Goal: Complete application form: Complete application form

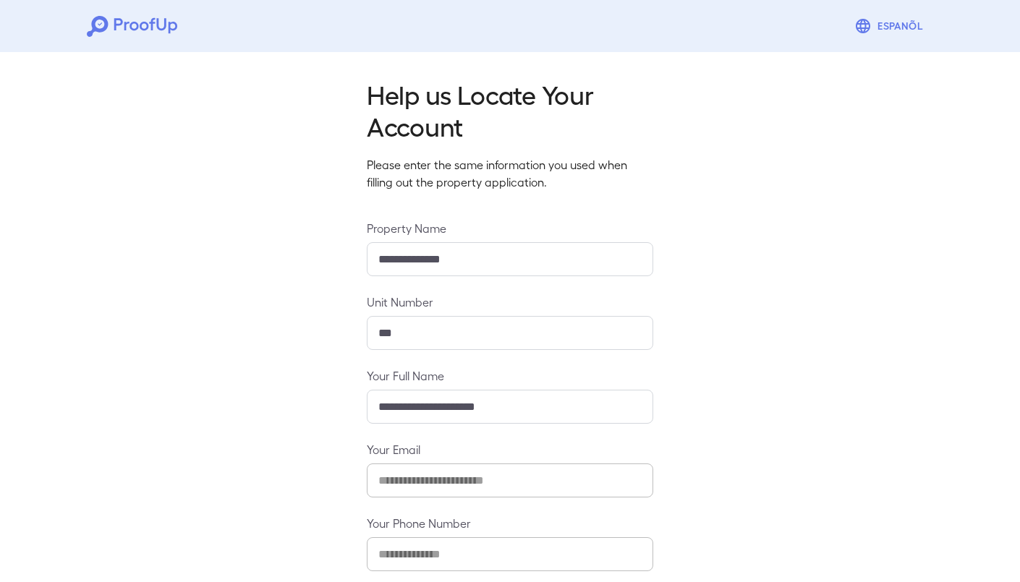
scroll to position [72, 0]
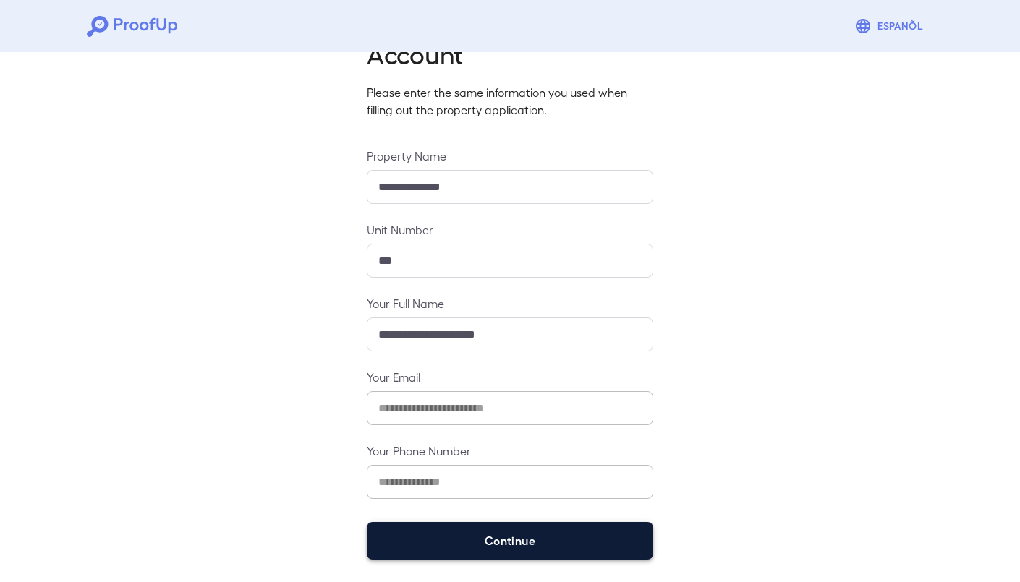
click at [591, 548] on button "Continue" at bounding box center [510, 541] width 286 height 38
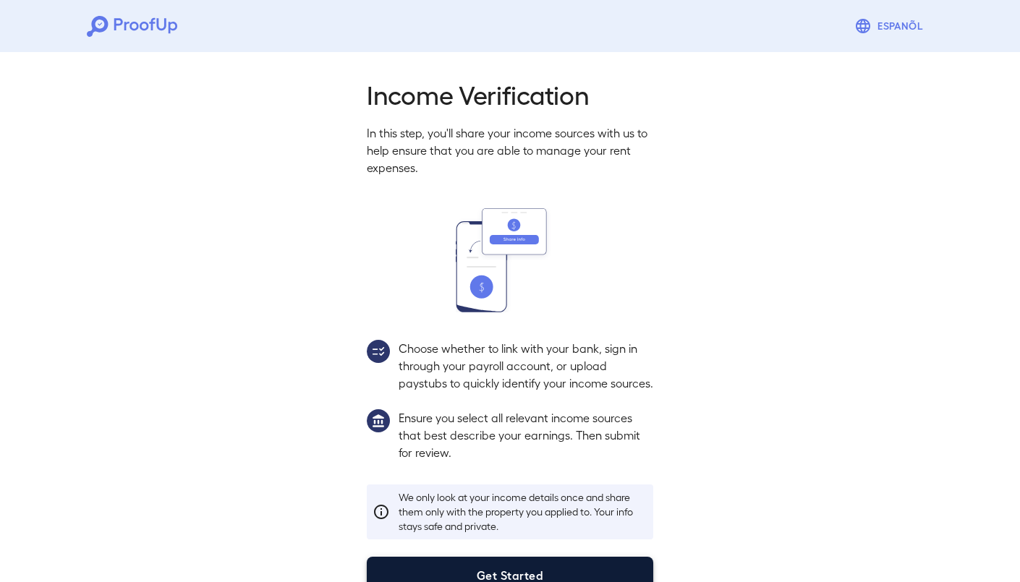
click at [587, 557] on button "Get Started" at bounding box center [510, 576] width 286 height 38
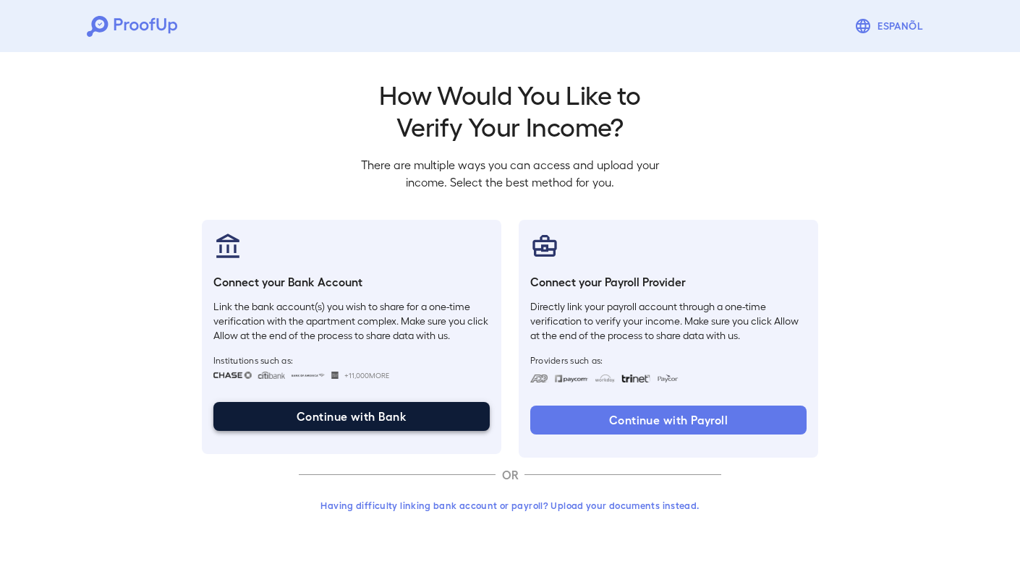
click at [438, 420] on button "Continue with Bank" at bounding box center [351, 416] width 276 height 29
click at [349, 407] on button "Continue with Bank" at bounding box center [351, 416] width 276 height 29
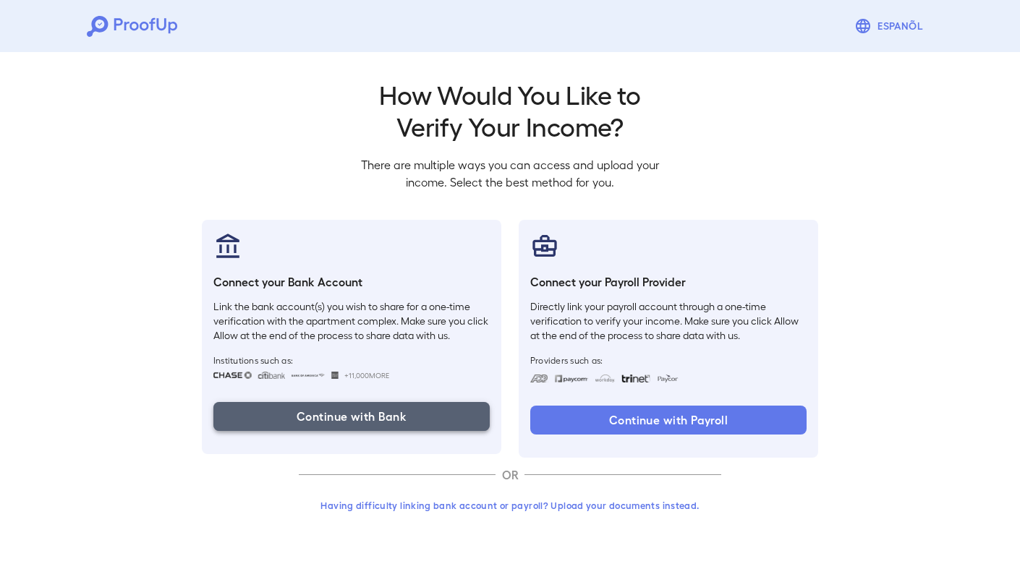
click at [430, 421] on button "Continue with Bank" at bounding box center [351, 416] width 276 height 29
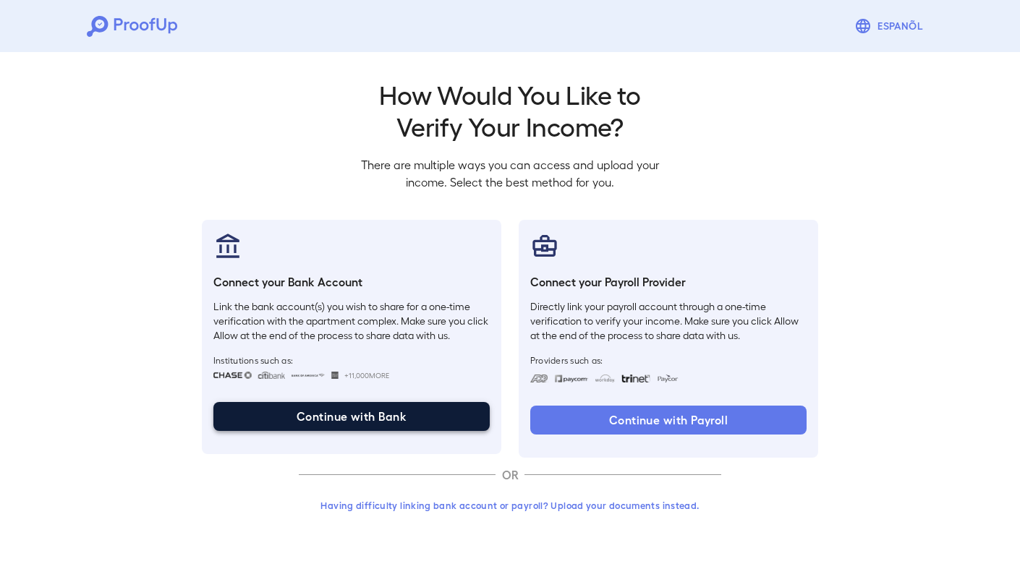
click at [412, 407] on button "Continue with Bank" at bounding box center [351, 416] width 276 height 29
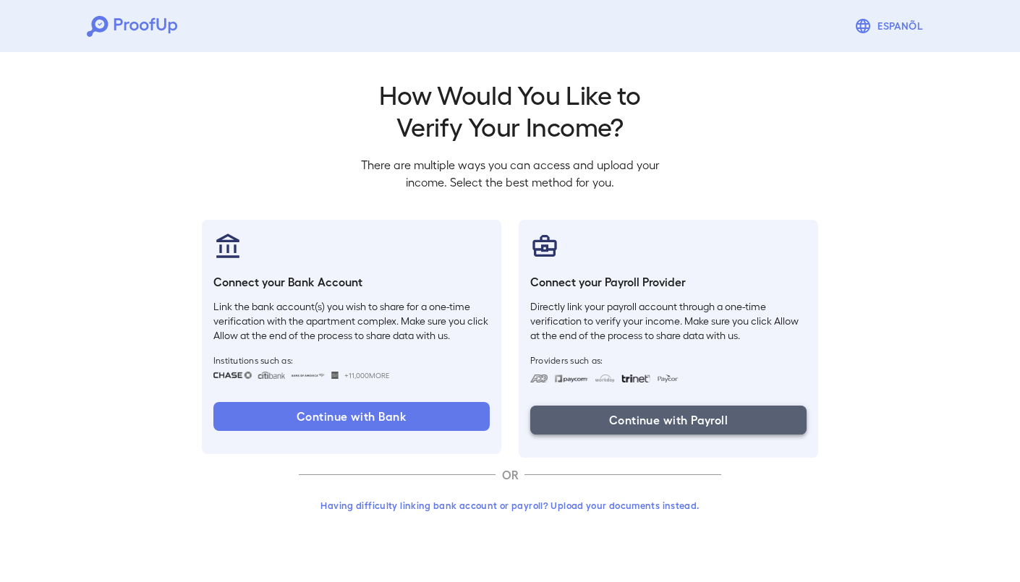
click at [592, 409] on button "Continue with Payroll" at bounding box center [668, 420] width 276 height 29
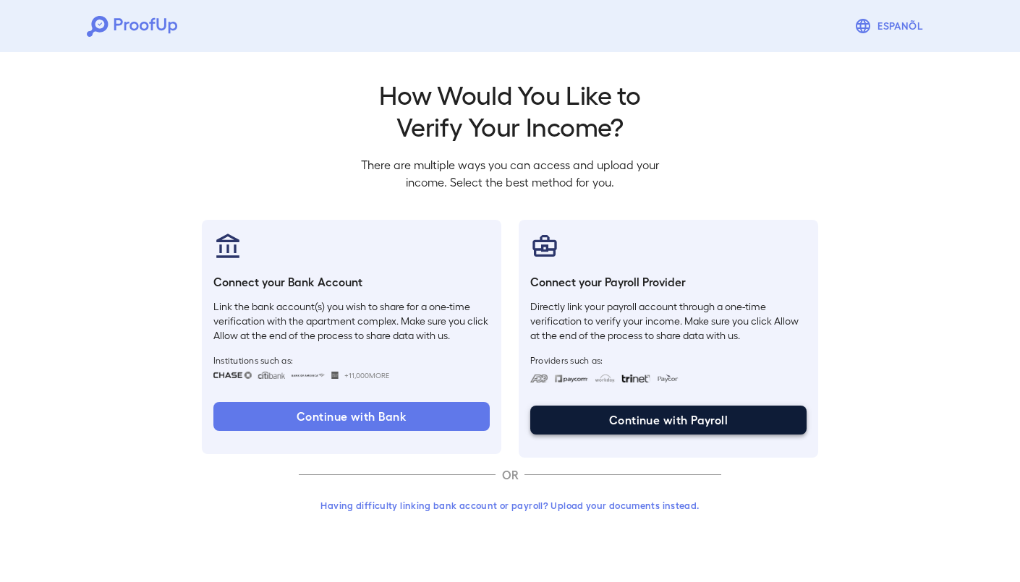
click at [583, 420] on button "Continue with Payroll" at bounding box center [668, 420] width 276 height 29
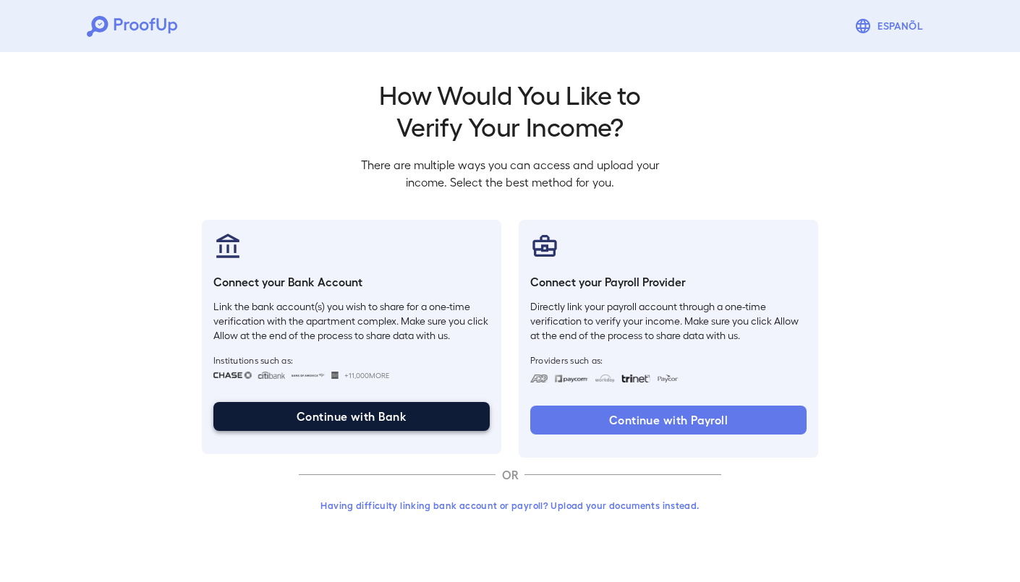
click at [419, 403] on button "Continue with Bank" at bounding box center [351, 416] width 276 height 29
click at [411, 412] on button "Continue with Bank" at bounding box center [351, 416] width 276 height 29
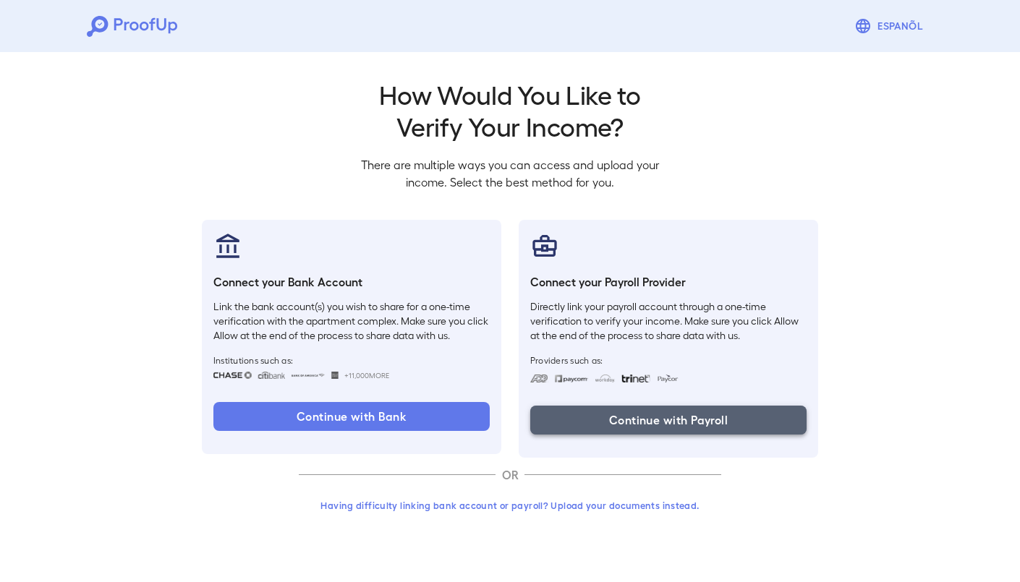
click at [582, 417] on button "Continue with Payroll" at bounding box center [668, 420] width 276 height 29
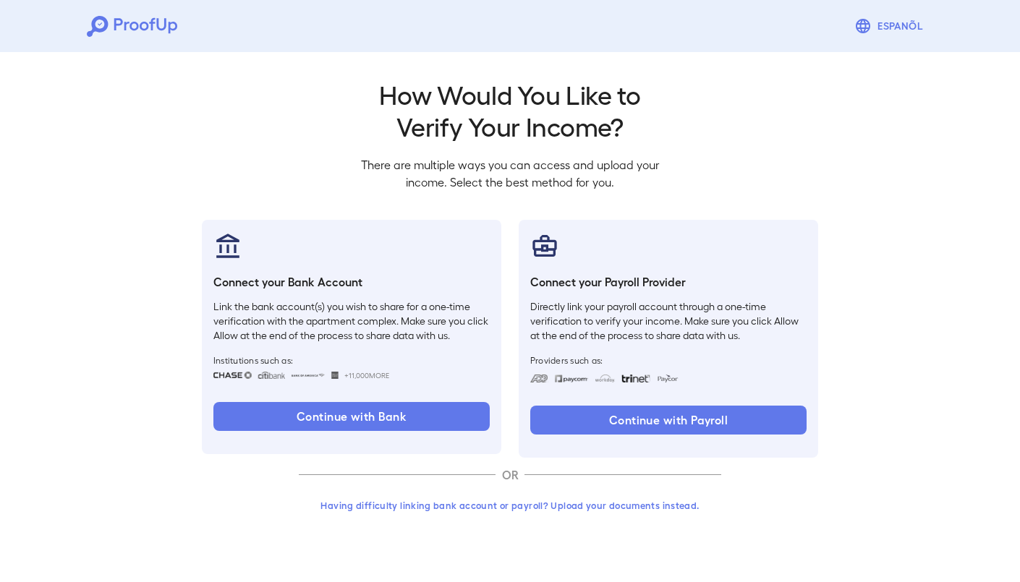
click at [616, 504] on button "Having difficulty linking bank account or payroll? Upload your documents instea…" at bounding box center [510, 506] width 422 height 26
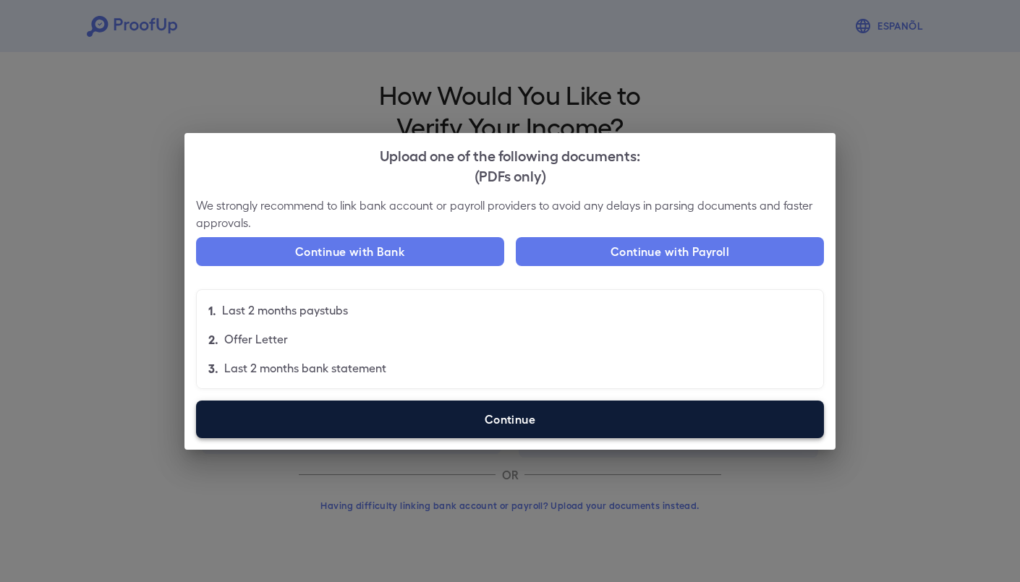
click at [546, 423] on label "Continue" at bounding box center [510, 420] width 628 height 38
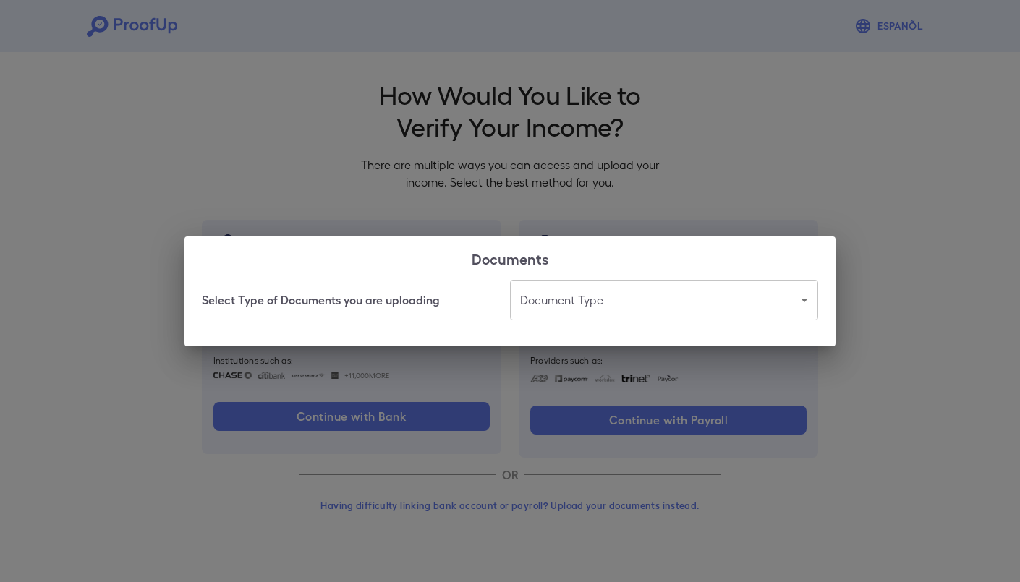
click at [648, 298] on body "Espanõl Go back How Would You Like to Verify Your Income? There are multiple wa…" at bounding box center [510, 276] width 1020 height 553
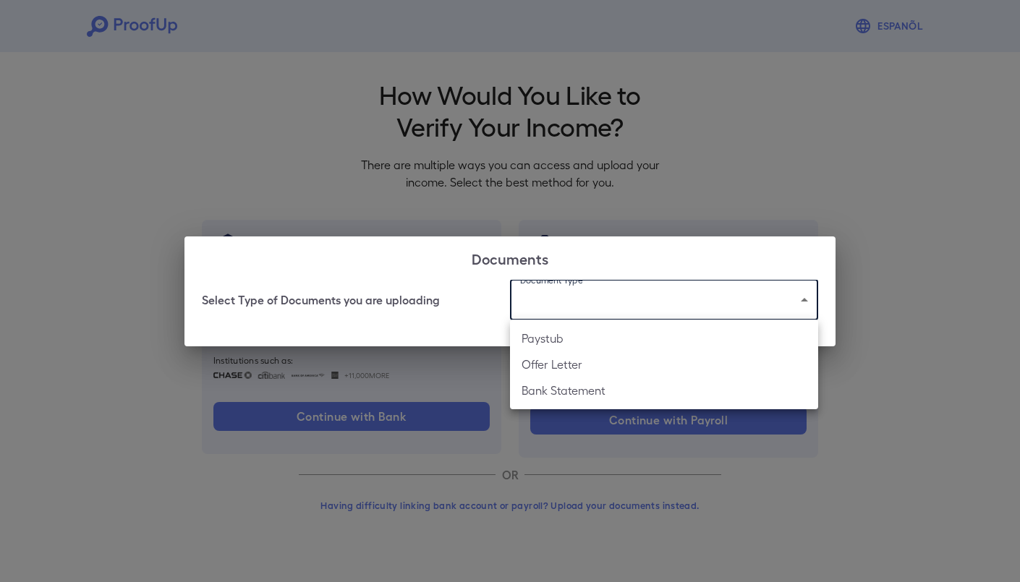
click at [626, 333] on li "Paystub" at bounding box center [664, 339] width 308 height 26
type input "*******"
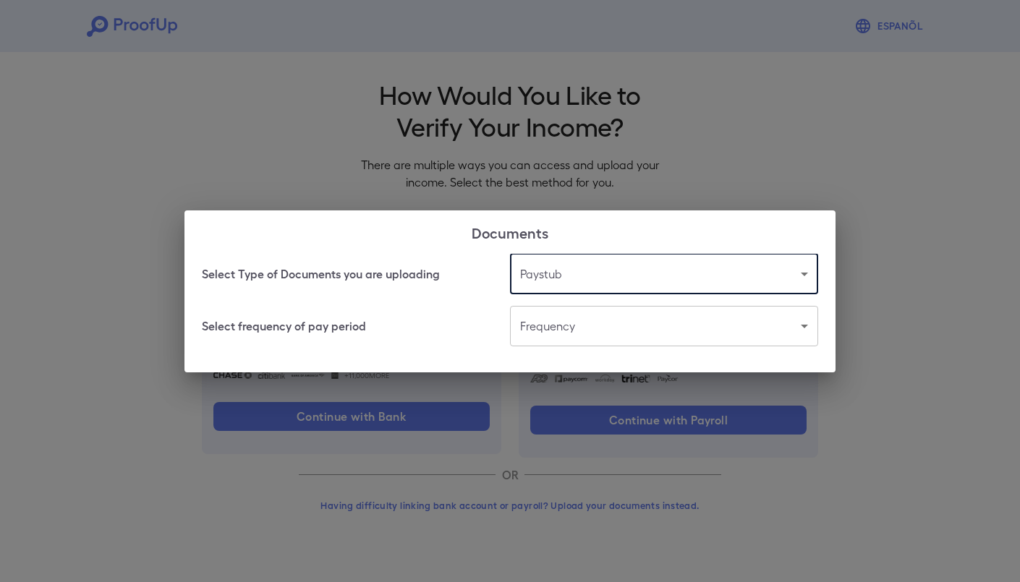
click at [627, 335] on body "Espanõl Go back How Would You Like to Verify Your Income? There are multiple wa…" at bounding box center [510, 276] width 1020 height 553
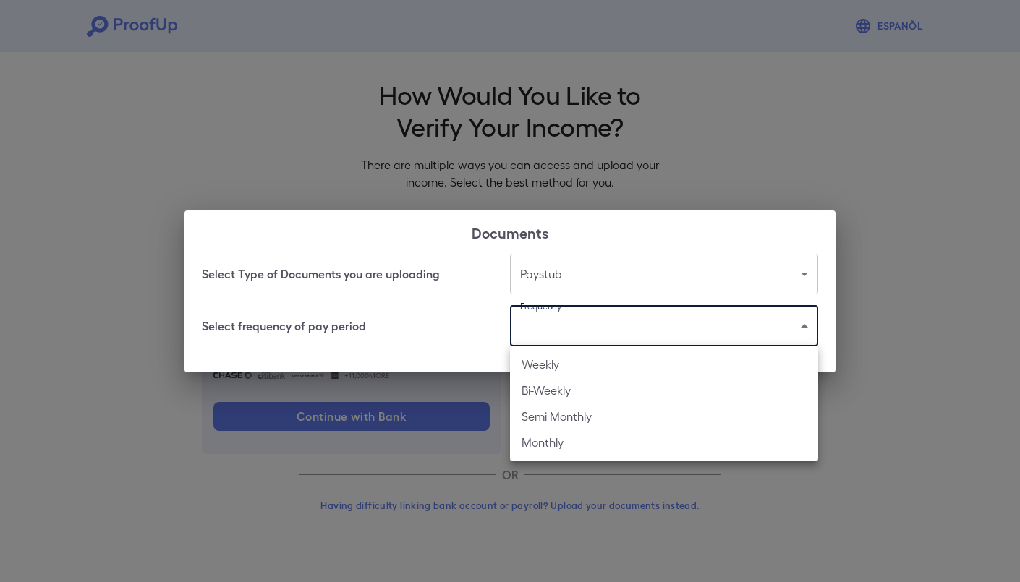
click at [643, 397] on li "Bi-Weekly" at bounding box center [664, 391] width 308 height 26
type input "*********"
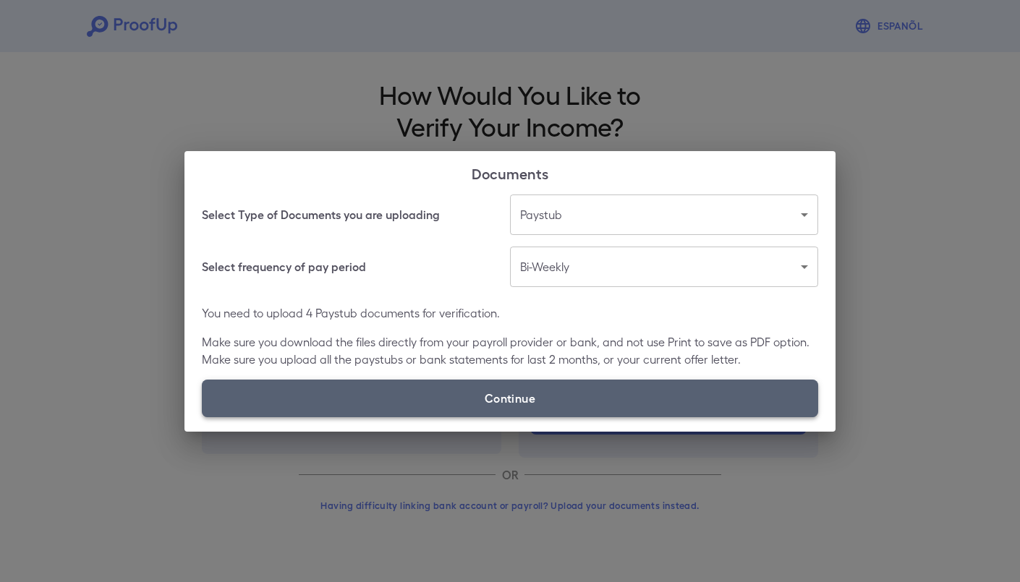
click at [648, 398] on label "Continue" at bounding box center [510, 399] width 616 height 38
click at [203, 417] on input "Continue" at bounding box center [202, 417] width 1 height 1
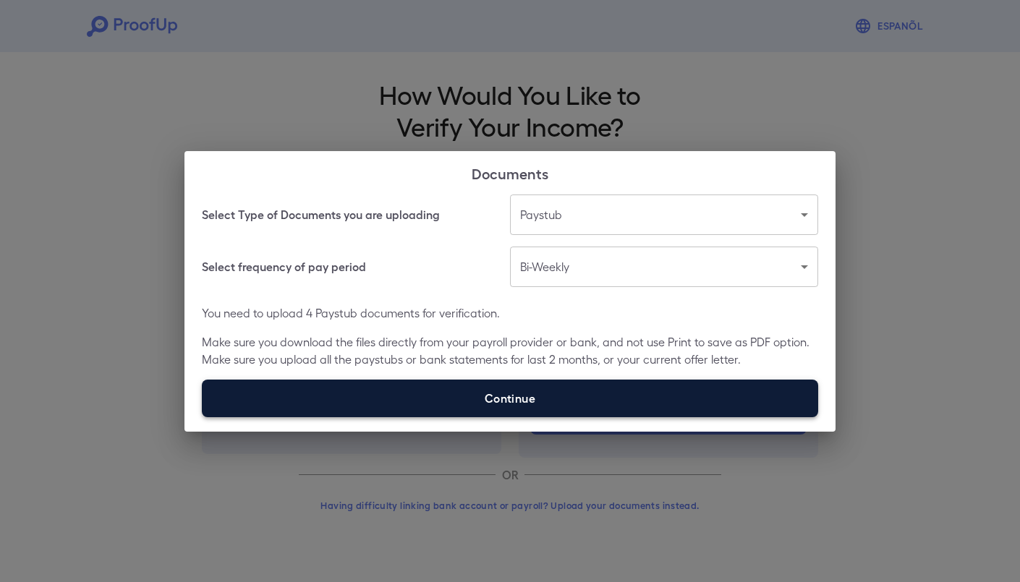
type input "**********"
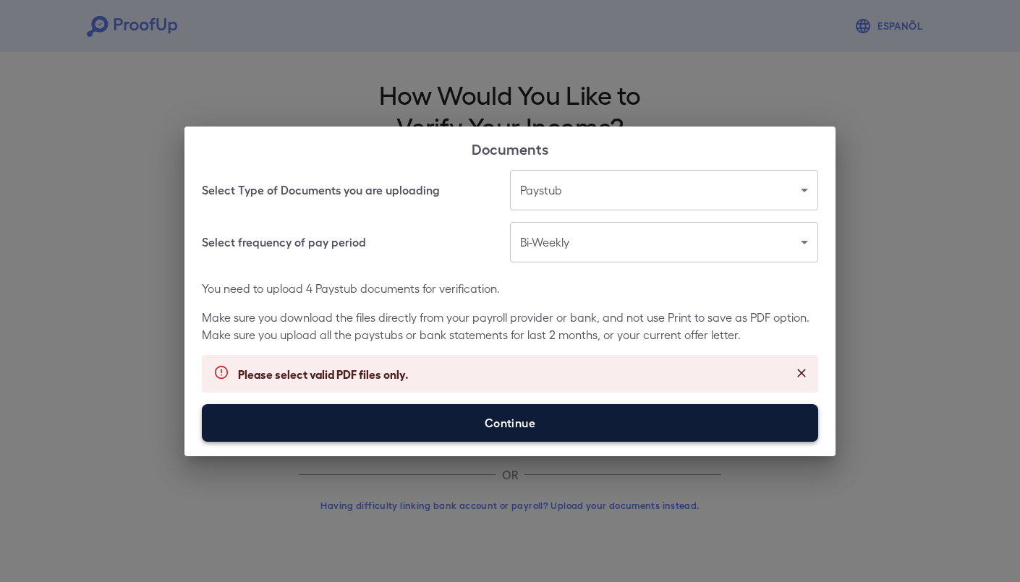
click at [583, 416] on label "Continue" at bounding box center [510, 423] width 616 height 38
click at [203, 441] on input "Continue" at bounding box center [202, 441] width 1 height 1
type input "**********"
click at [583, 425] on label "Continue" at bounding box center [510, 423] width 616 height 38
click at [203, 441] on input "Continue" at bounding box center [202, 441] width 1 height 1
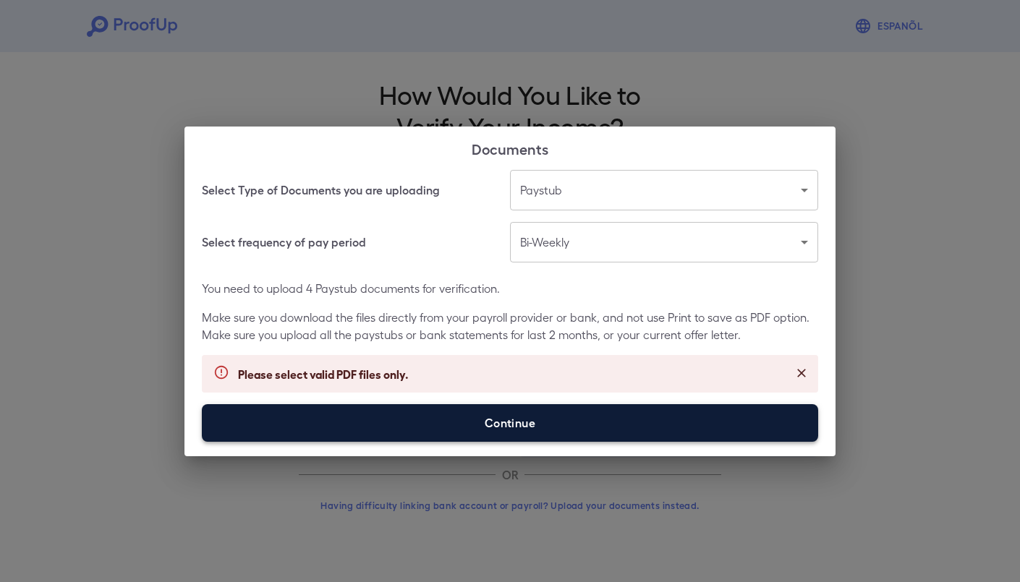
type input "**********"
click at [636, 428] on label "Continue" at bounding box center [510, 423] width 616 height 38
click at [203, 441] on input "Continue" at bounding box center [202, 441] width 1 height 1
type input "**********"
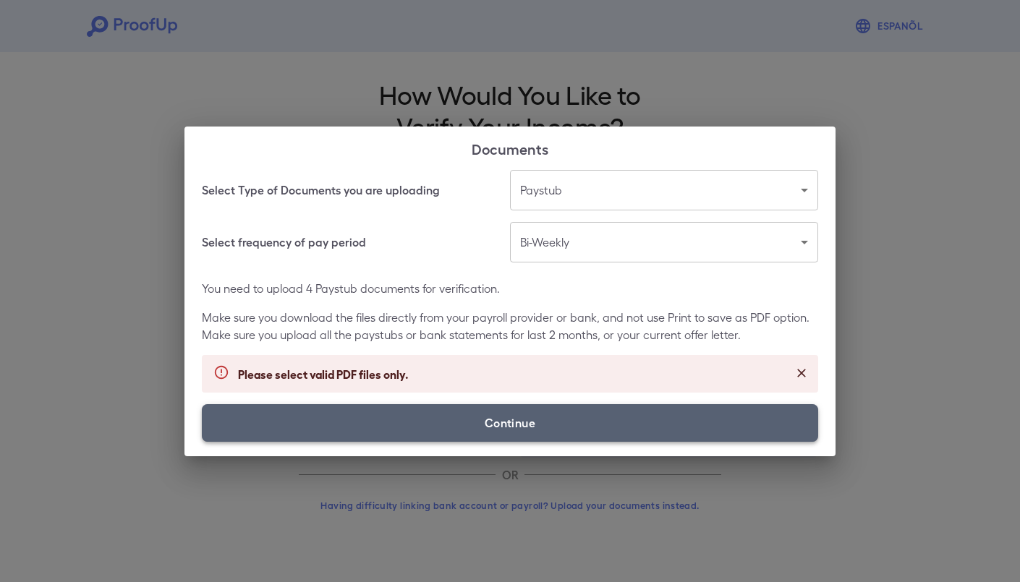
click at [718, 432] on label "Continue" at bounding box center [510, 423] width 616 height 38
click at [203, 441] on input "Continue" at bounding box center [202, 441] width 1 height 1
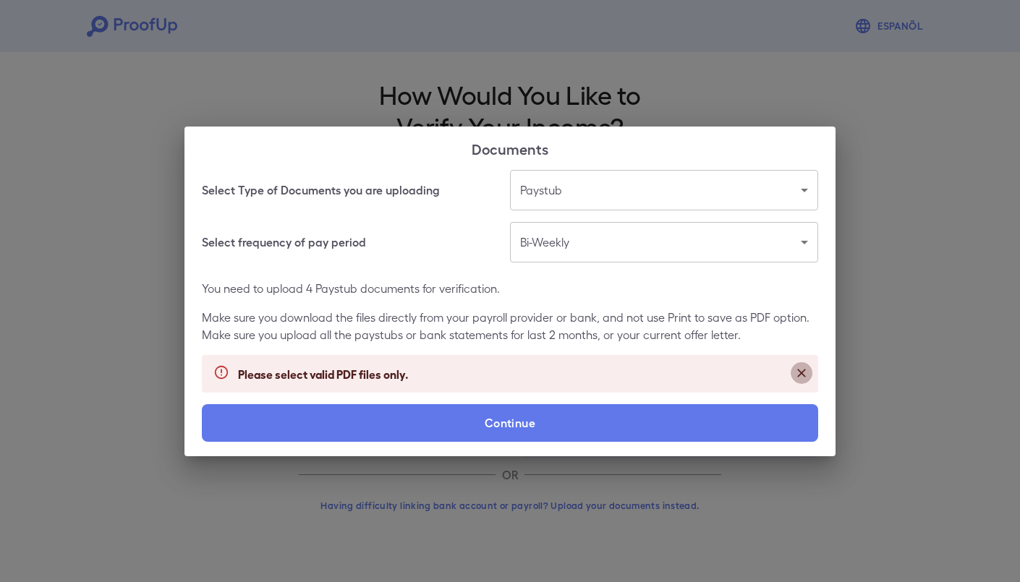
click at [809, 375] on button "Close" at bounding box center [802, 373] width 22 height 22
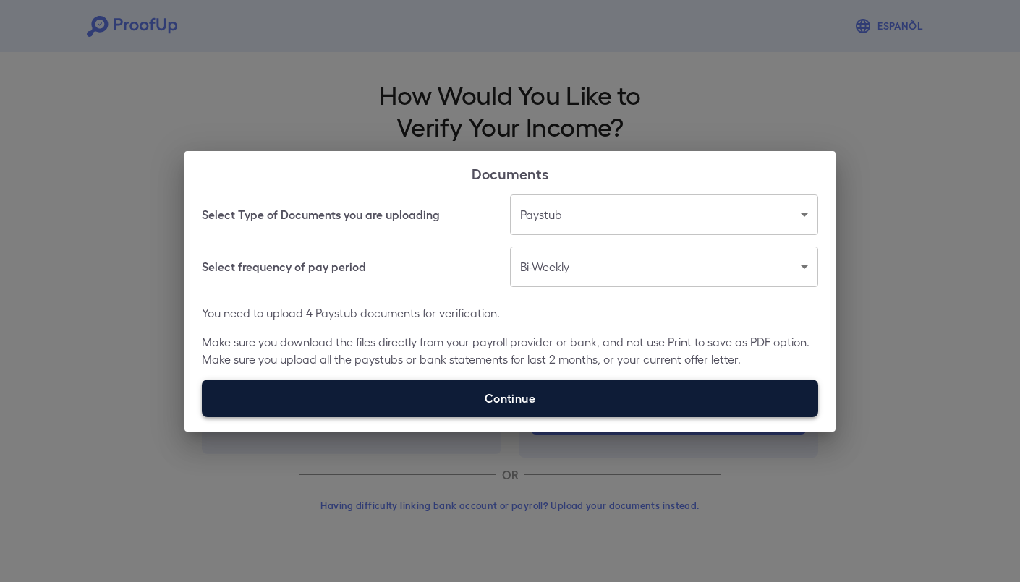
click at [753, 399] on label "Continue" at bounding box center [510, 399] width 616 height 38
click at [203, 417] on input "Continue" at bounding box center [202, 417] width 1 height 1
type input "**********"
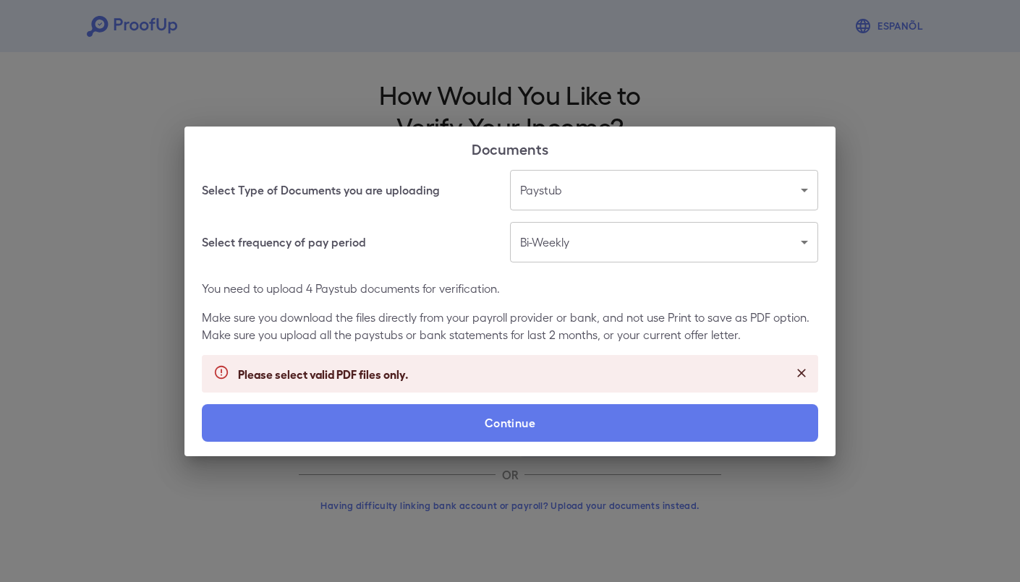
click at [404, 375] on p "Please select valid PDF files only." at bounding box center [323, 373] width 171 height 17
